Goal: Task Accomplishment & Management: Manage account settings

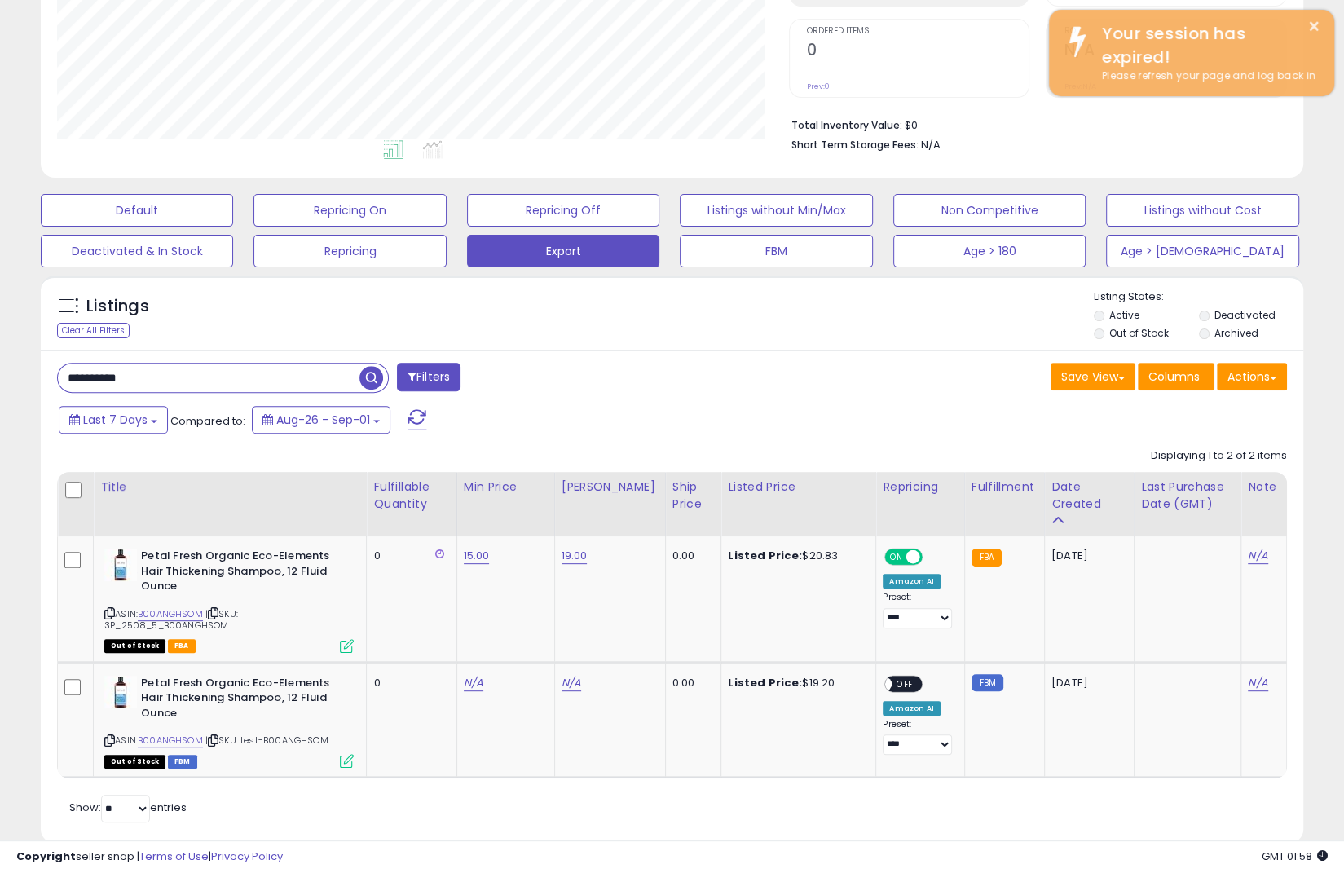
scroll to position [334, 731]
